Goal: Navigation & Orientation: Find specific page/section

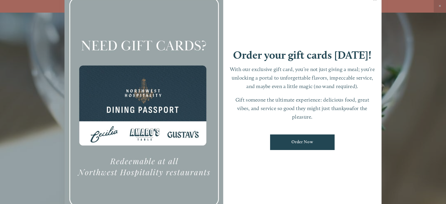
scroll to position [12, 0]
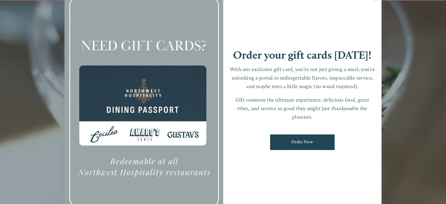
click at [407, 50] on div at bounding box center [223, 102] width 446 height 204
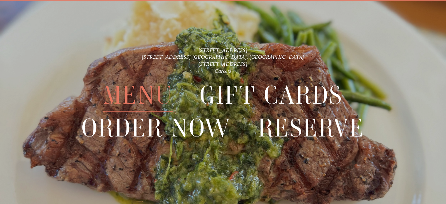
click at [149, 97] on span "Menu" at bounding box center [138, 95] width 70 height 33
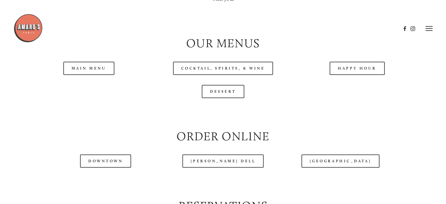
scroll to position [586, 0]
click at [356, 75] on link "Happy Hour" at bounding box center [356, 68] width 55 height 13
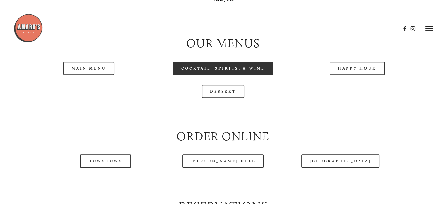
click at [229, 75] on link "Cocktail, Spirits, & Wine" at bounding box center [223, 68] width 100 height 13
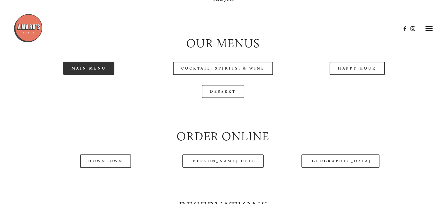
click at [107, 75] on link "Main Menu" at bounding box center [88, 68] width 51 height 13
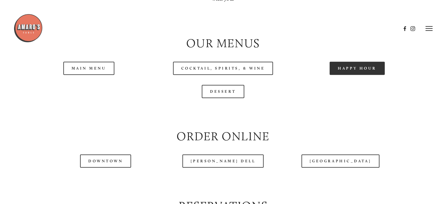
click at [348, 75] on link "Happy Hour" at bounding box center [356, 68] width 55 height 13
